Goal: Task Accomplishment & Management: Manage account settings

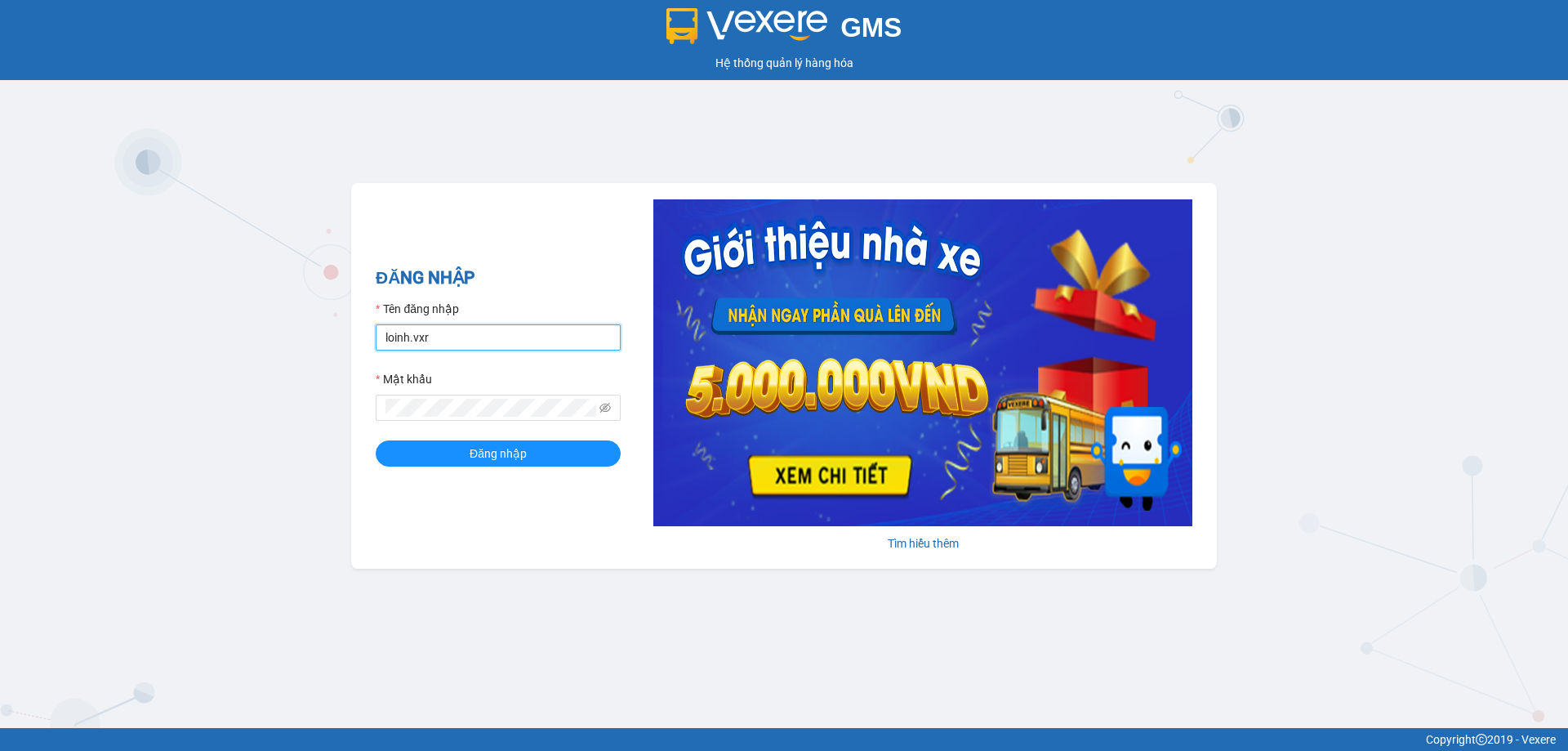
drag, startPoint x: 569, startPoint y: 339, endPoint x: 566, endPoint y: 353, distance: 14.3
click at [568, 339] on input "loinh.vxr" at bounding box center [497, 338] width 245 height 26
type input "admin.duclocnt"
click at [375, 441] on button "Đăng nhập" at bounding box center [497, 454] width 245 height 26
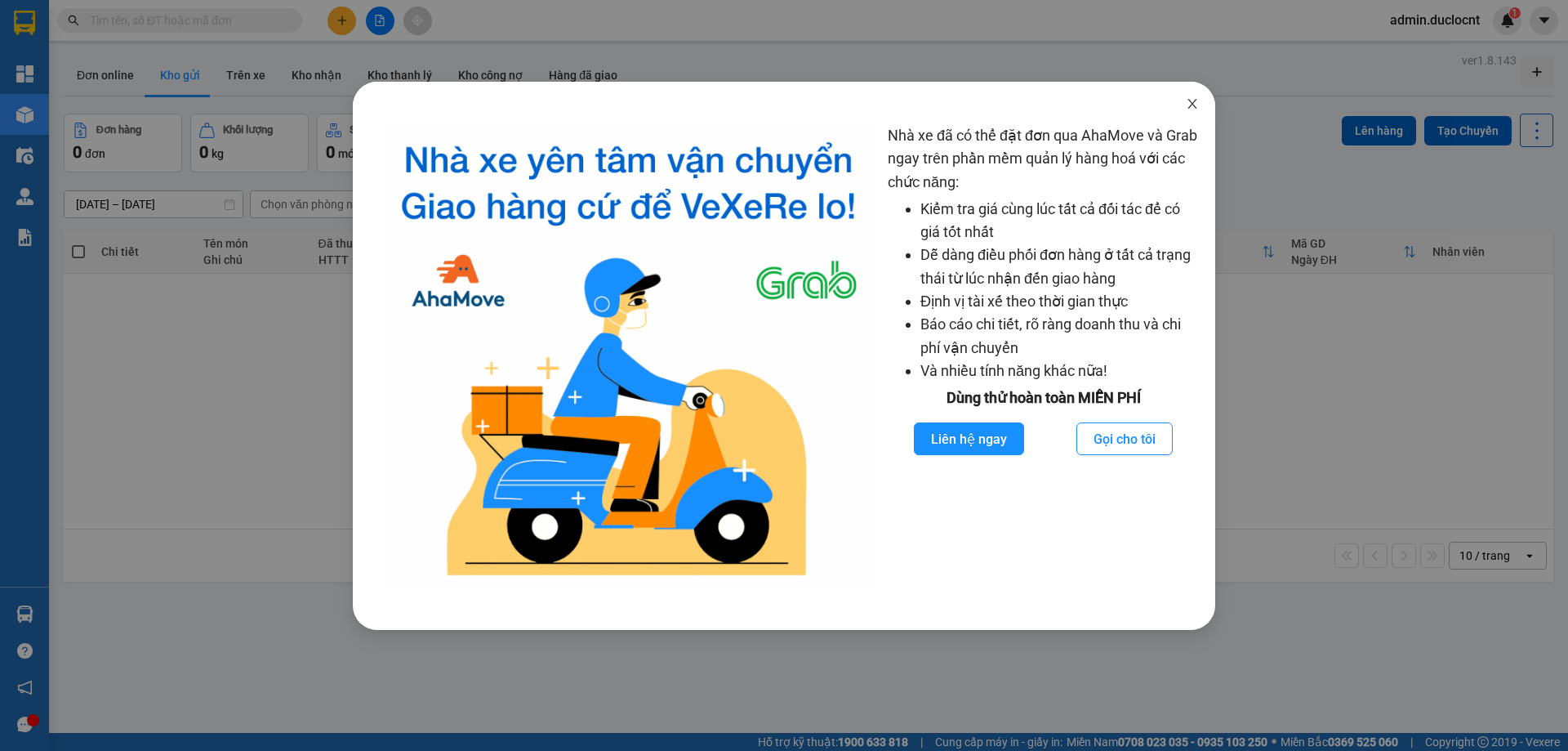
click at [1184, 107] on span "Close" at bounding box center [1192, 104] width 45 height 45
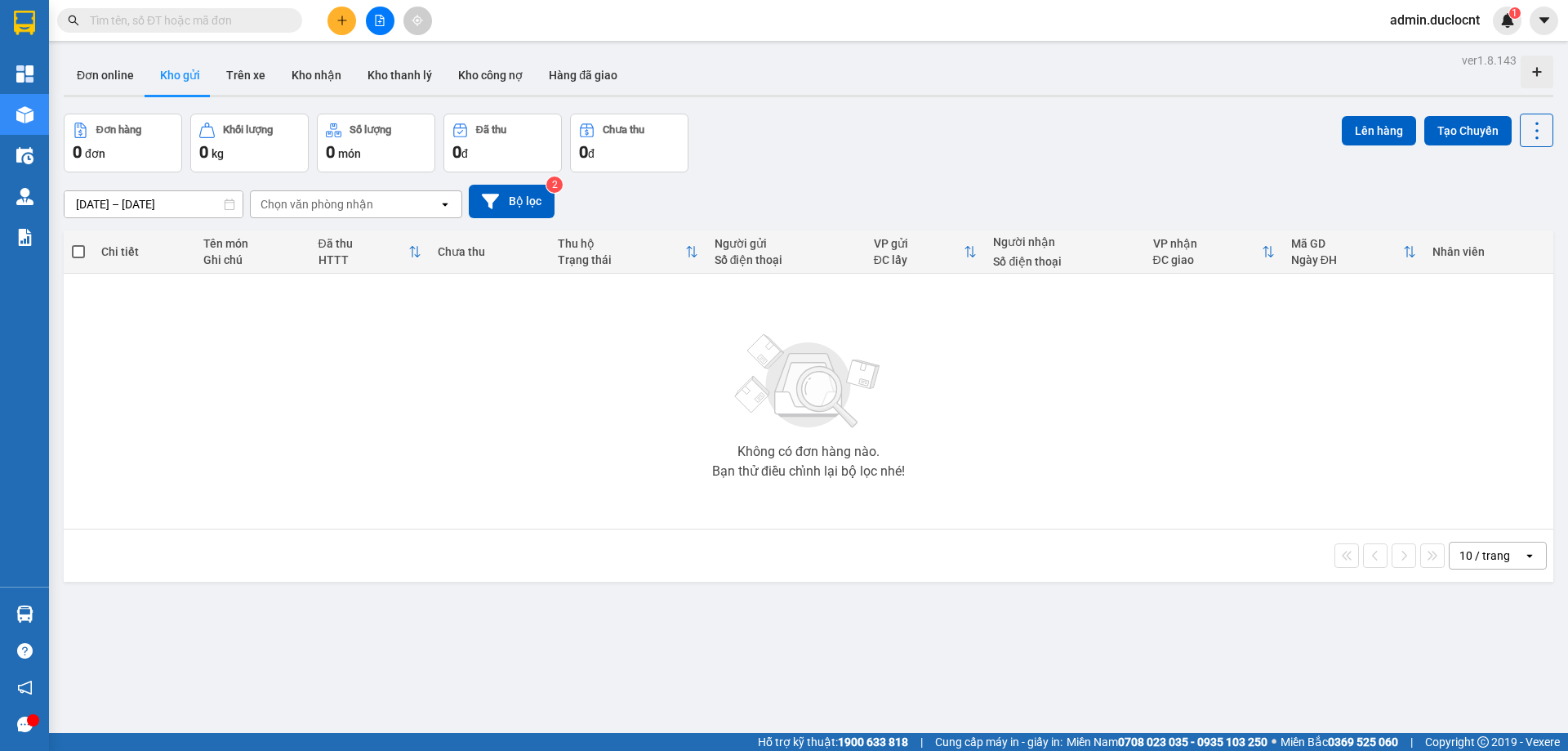
click at [1414, 22] on span "admin.duclocnt" at bounding box center [1434, 20] width 116 height 21
click at [1542, 21] on icon "caret-down" at bounding box center [1543, 20] width 10 height 6
click at [1499, 74] on div "Cấu hình nhà xe" at bounding box center [1487, 61] width 123 height 31
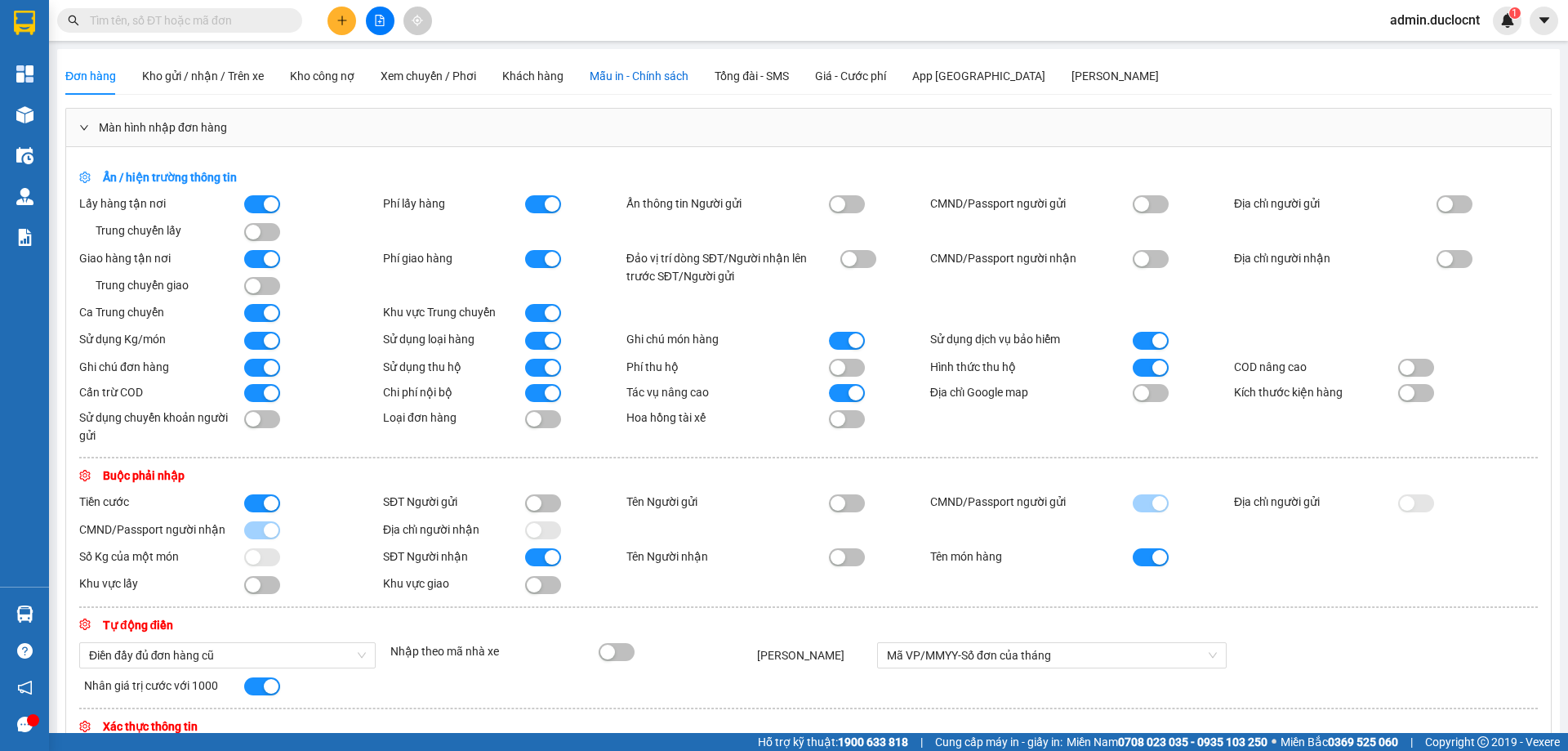
click at [605, 78] on span "Mẫu in - Chính sách" at bounding box center [639, 76] width 99 height 13
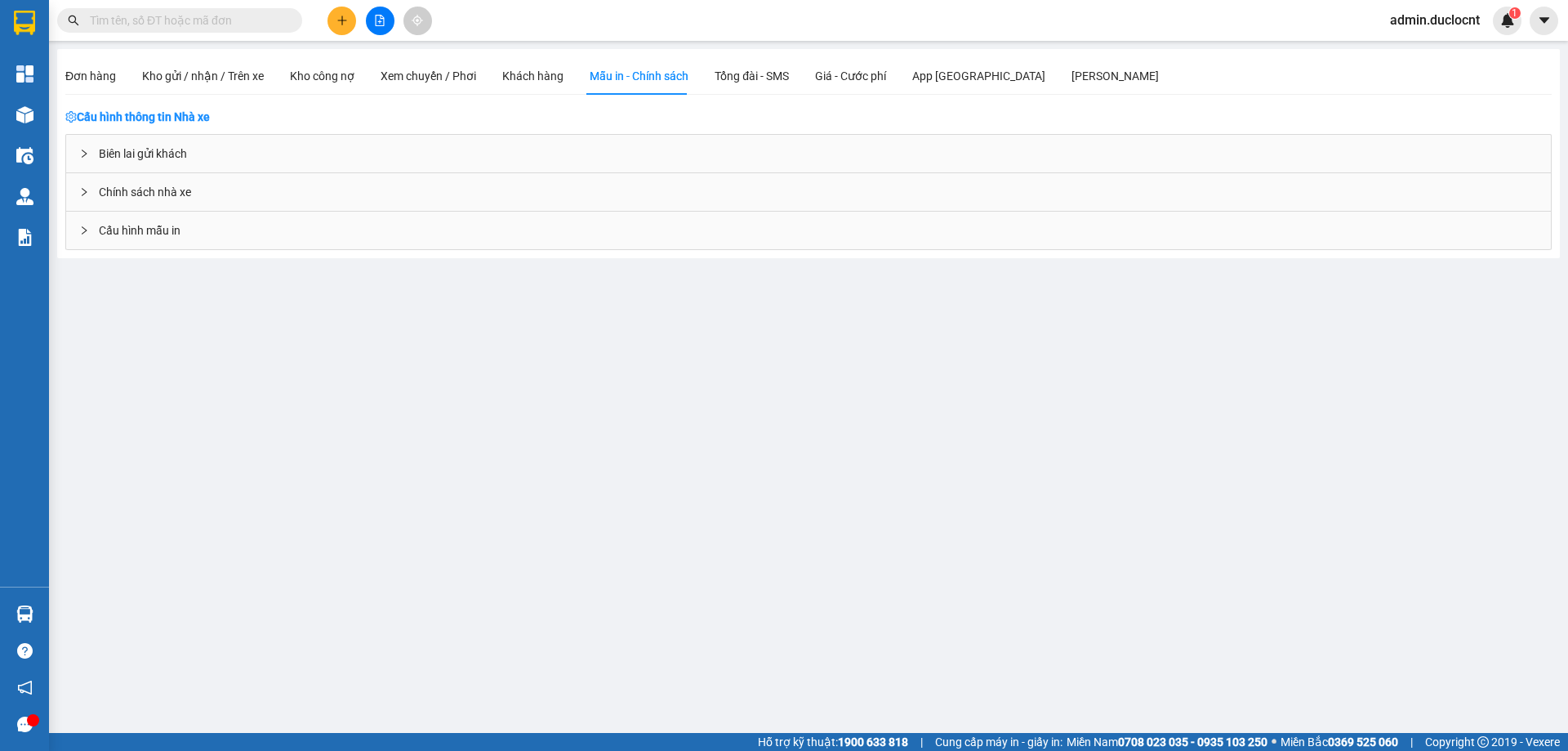
click at [234, 228] on div "Cấu hình mẫu in" at bounding box center [808, 230] width 1485 height 38
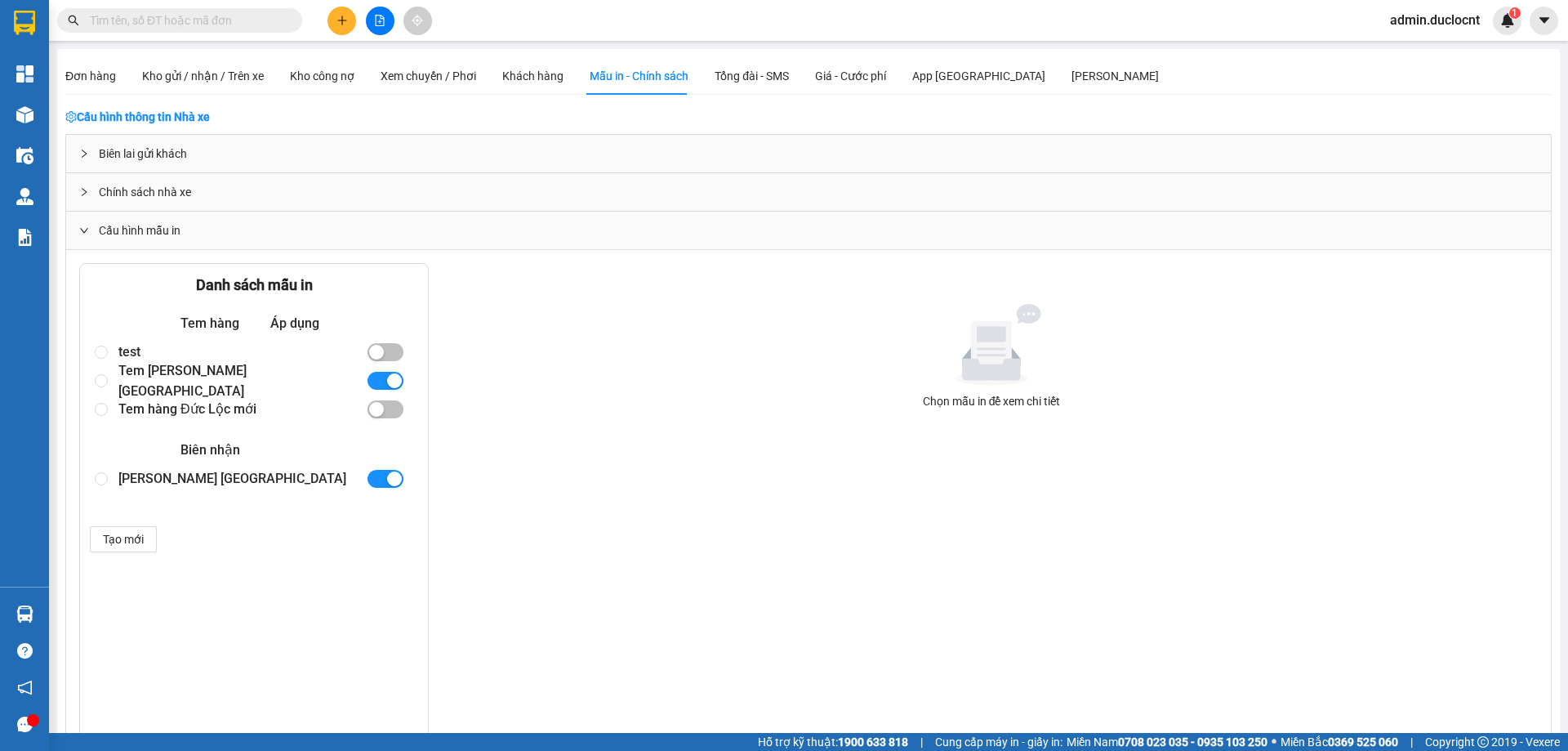
click at [200, 479] on div "Biên Nhận Đức Lộc" at bounding box center [236, 479] width 234 height 29
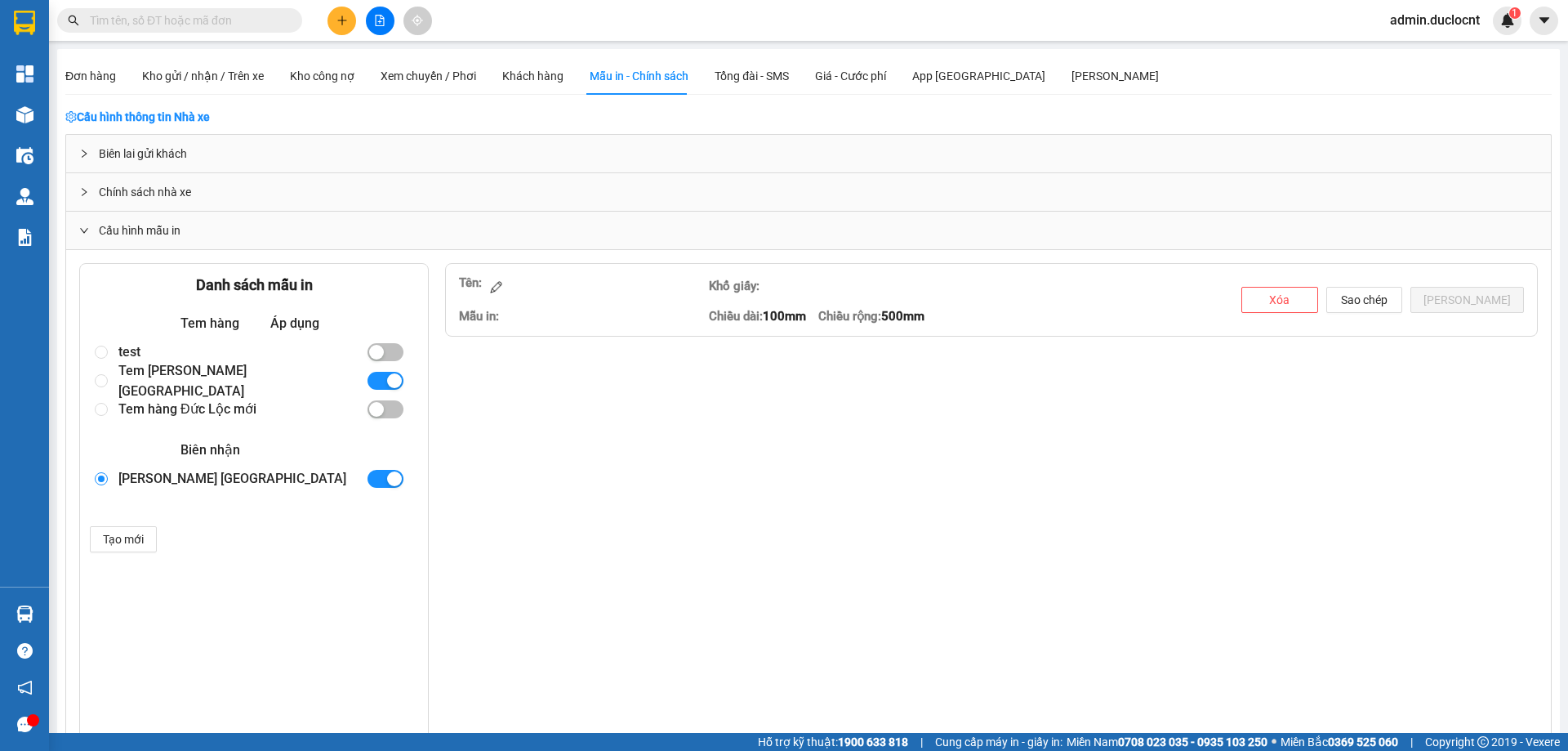
radio input "true"
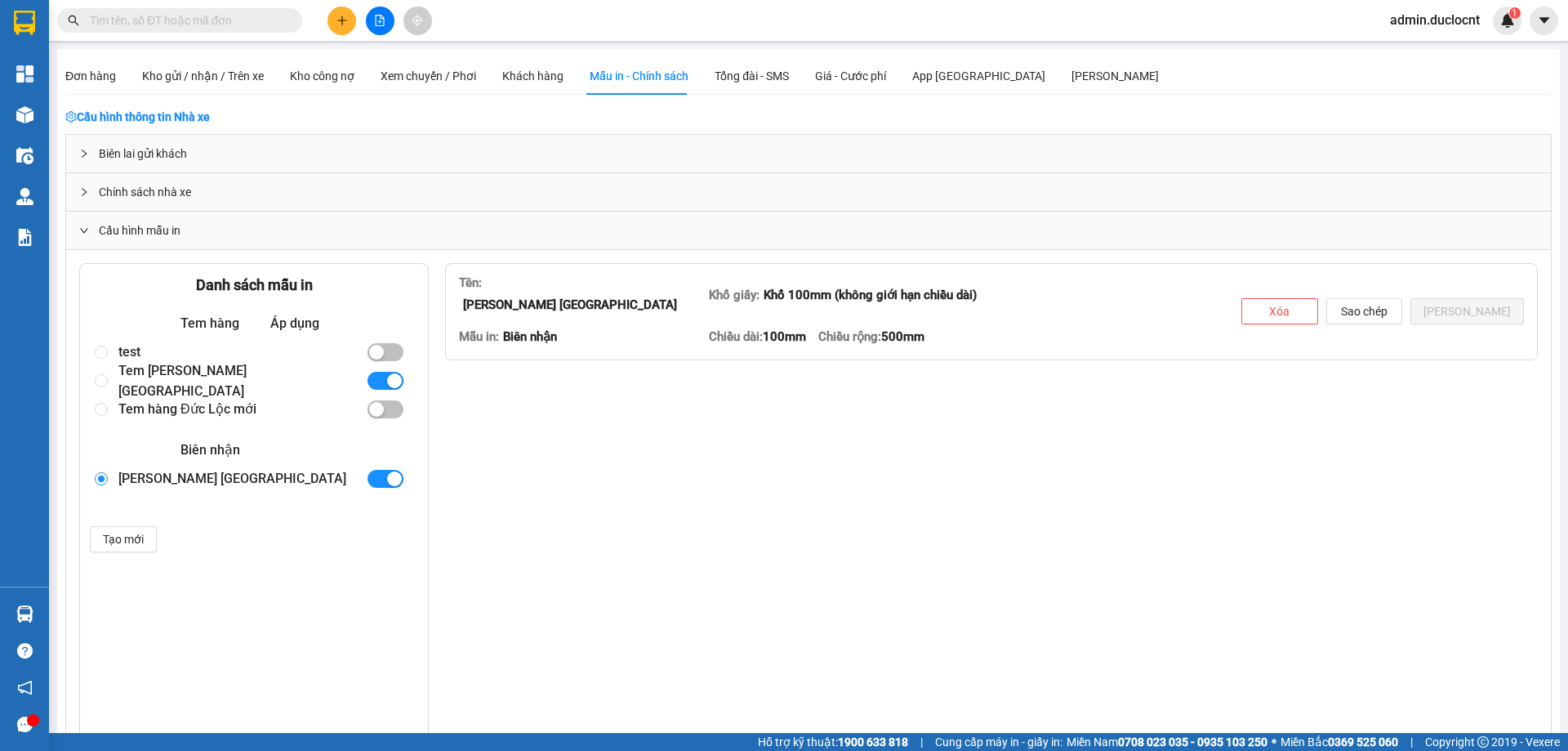
type textarea "<table style="border-collapse: collapse; width: 100.017%;" border="0"> <tbody> …"
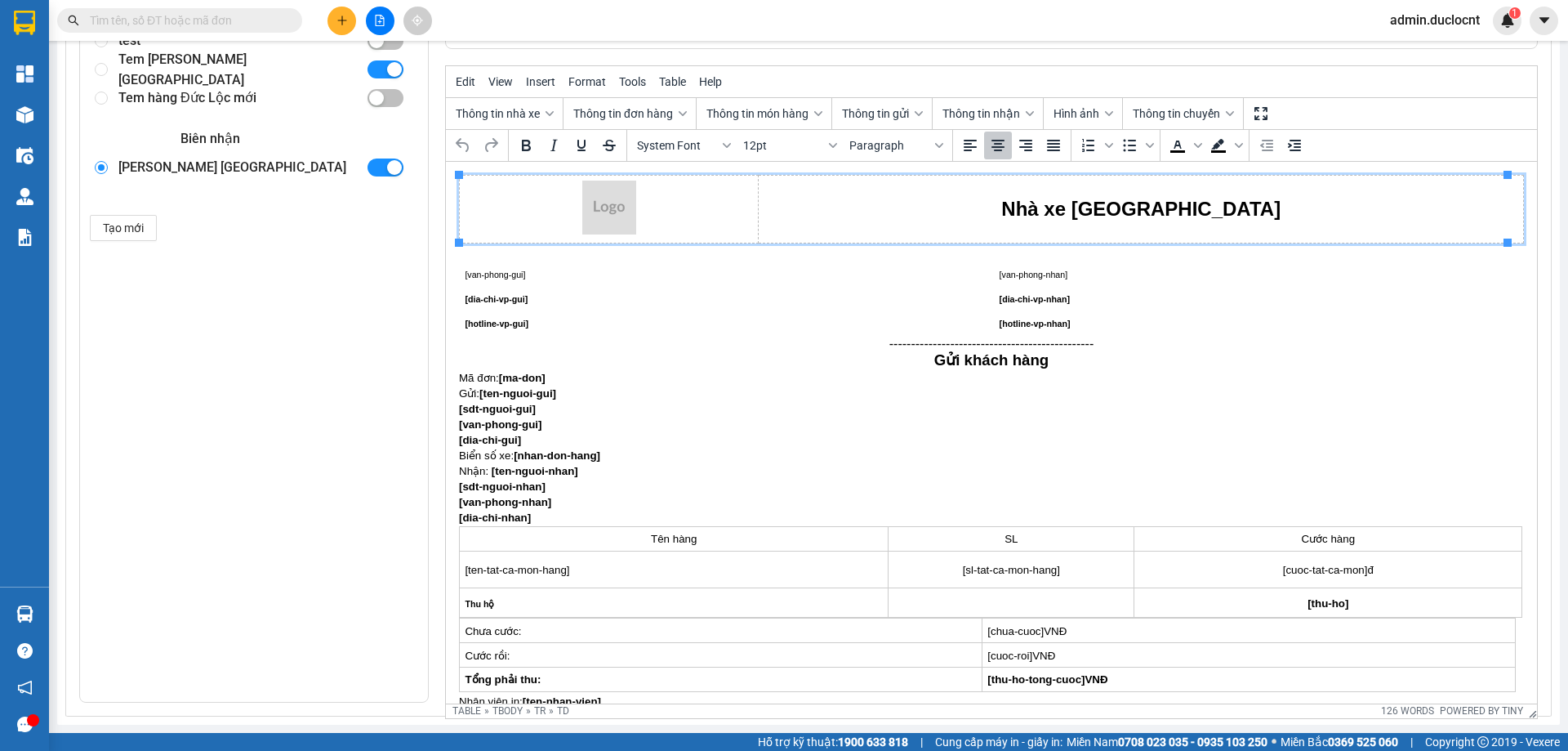
scroll to position [203, 0]
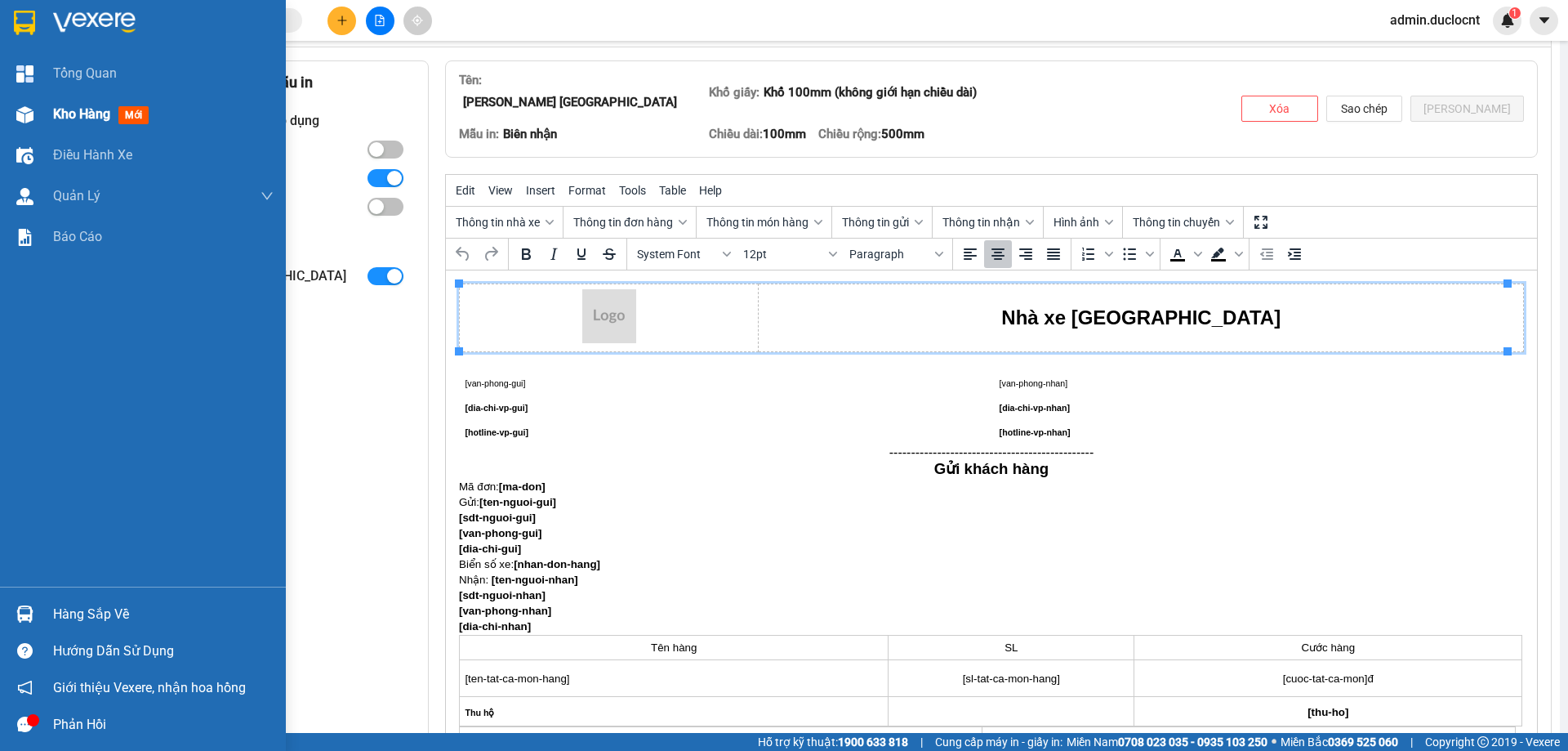
click at [71, 119] on span "Kho hàng" at bounding box center [81, 114] width 57 height 16
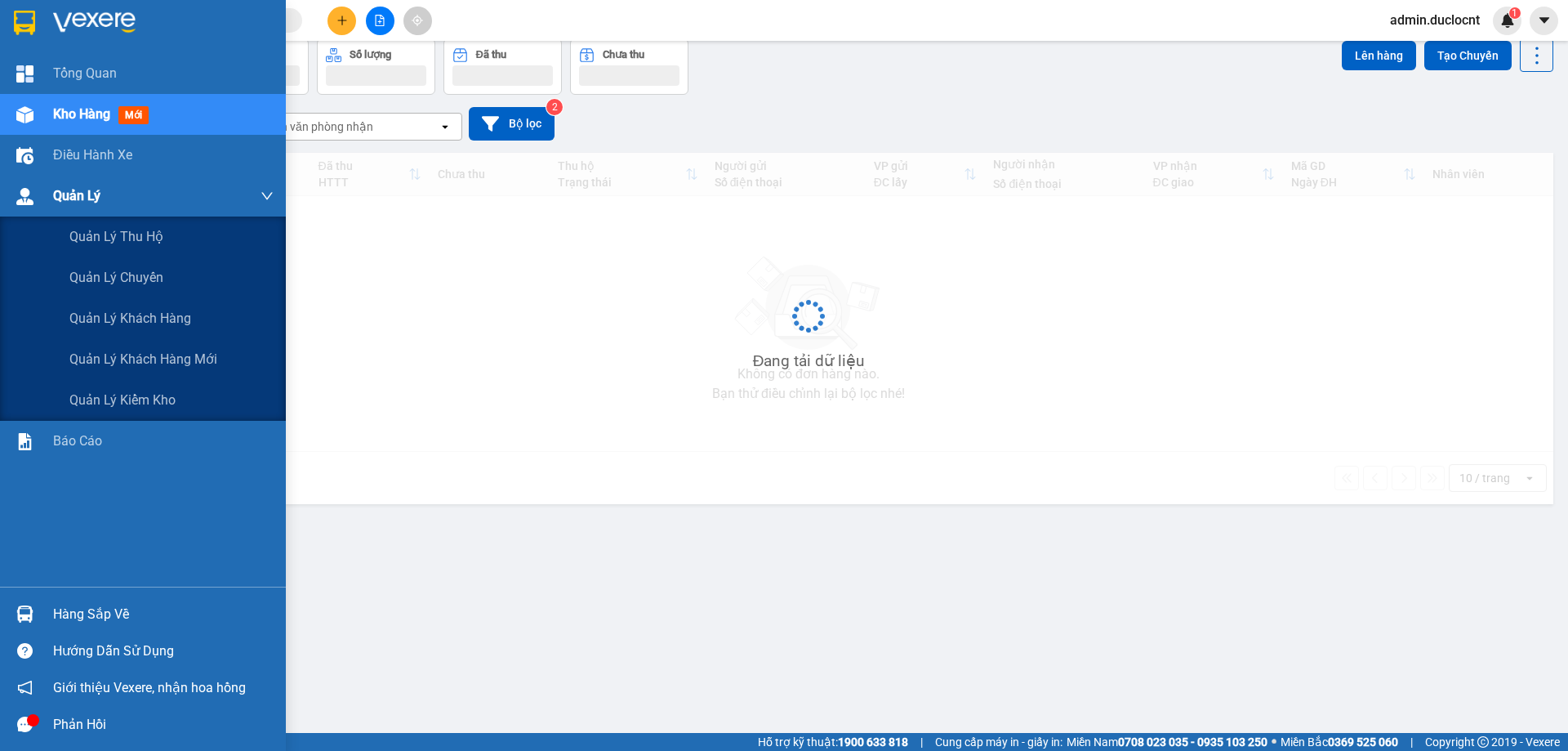
scroll to position [75, 0]
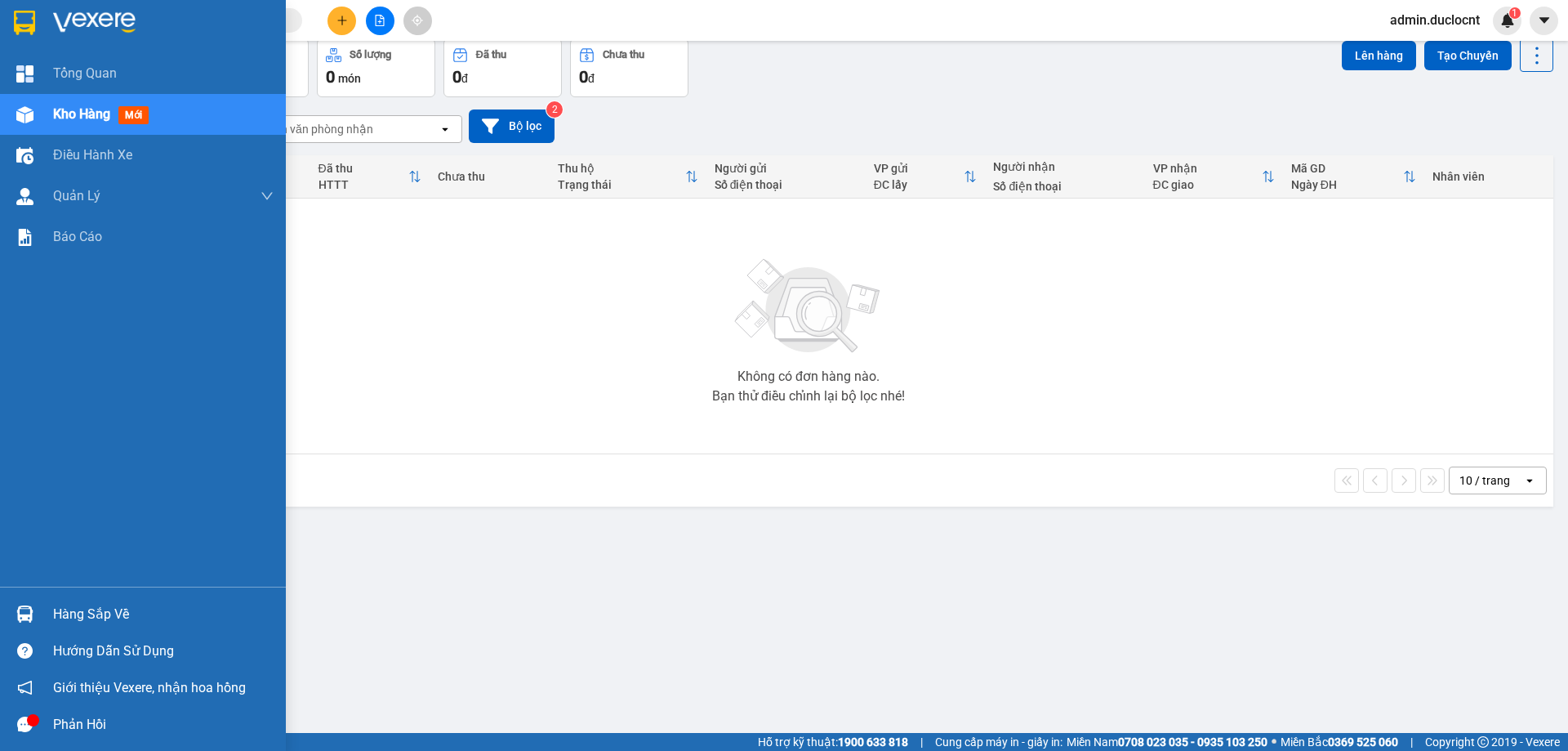
click at [57, 28] on img at bounding box center [94, 23] width 82 height 25
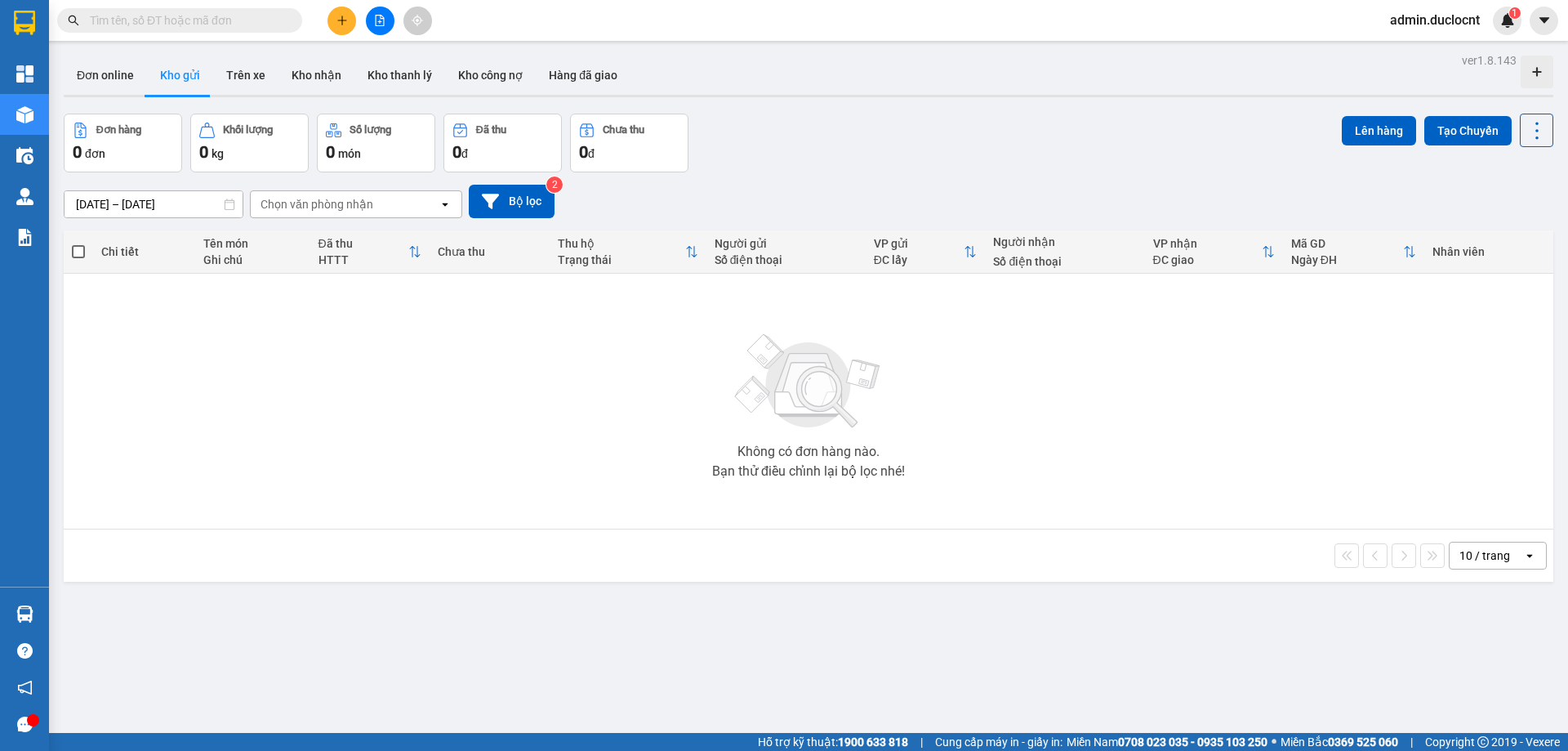
click at [1464, 21] on span "admin.duclocnt" at bounding box center [1434, 20] width 116 height 21
click at [1442, 52] on span "Đăng xuất" at bounding box center [1442, 50] width 82 height 18
